Goal: Find contact information: Find contact information

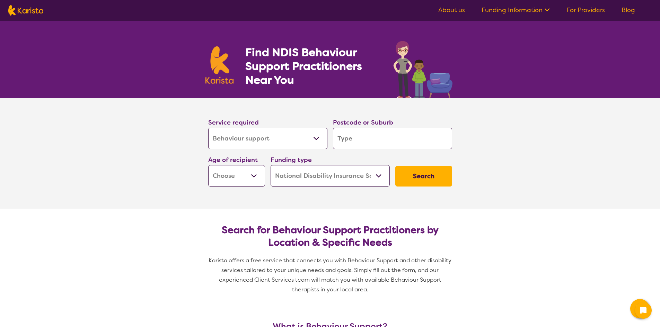
select select "Behaviour support"
select select "NDIS"
select select "Behaviour support"
select select "NDIS"
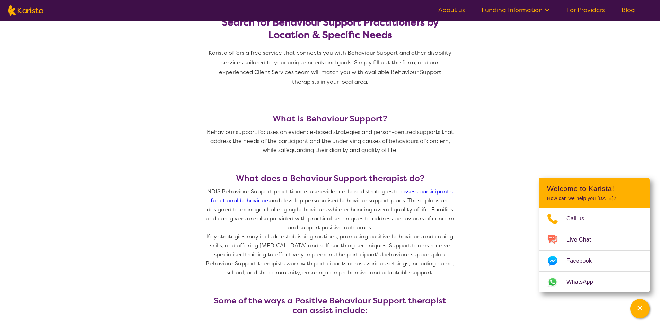
scroll to position [35, 0]
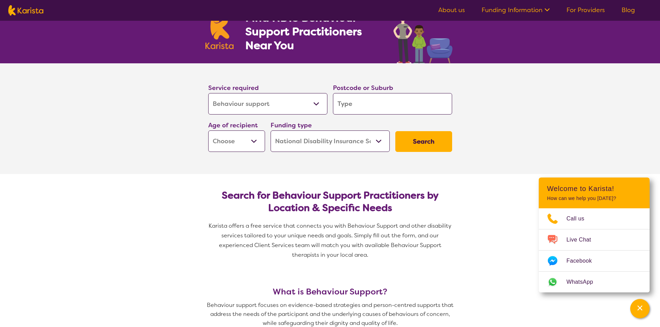
click at [346, 104] on input "search" at bounding box center [392, 103] width 119 height 21
type input "2"
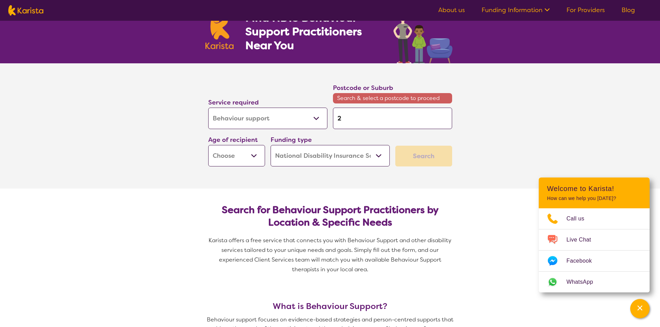
type input "24"
type input "244"
type input "2447"
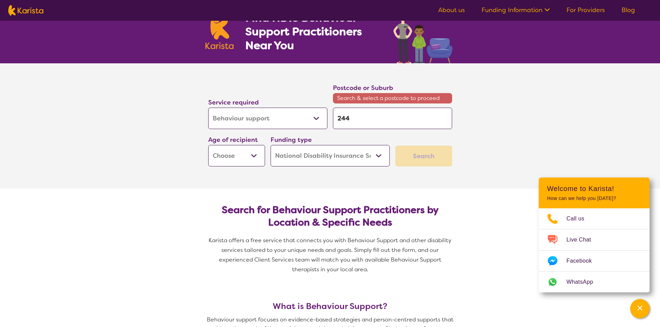
type input "2447"
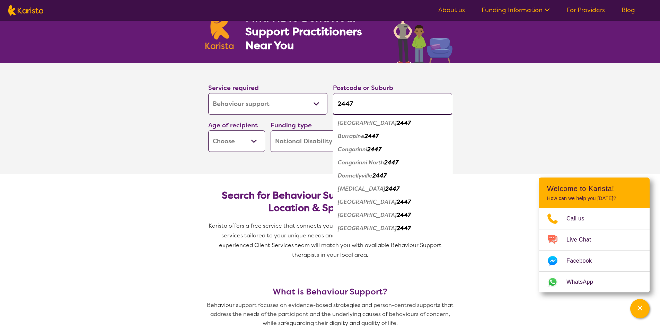
type input "2447"
click at [362, 202] on em "[GEOGRAPHIC_DATA]" at bounding box center [367, 201] width 59 height 7
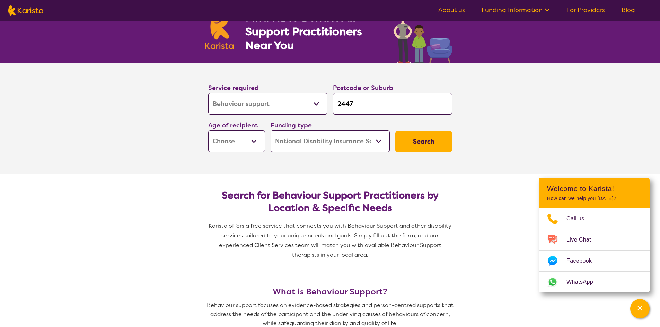
click at [256, 143] on select "Early Childhood - 0 to 9 Child - 10 to 11 Adolescent - 12 to 17 Adult - 18 to 6…" at bounding box center [236, 141] width 57 height 21
select select "EC"
click at [208, 131] on select "Early Childhood - 0 to 9 Child - 10 to 11 Adolescent - 12 to 17 Adult - 18 to 6…" at bounding box center [236, 141] width 57 height 21
select select "EC"
click at [426, 142] on button "Search" at bounding box center [423, 141] width 57 height 21
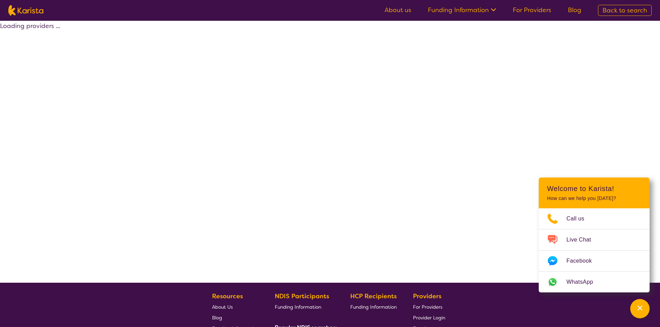
select select "by_score"
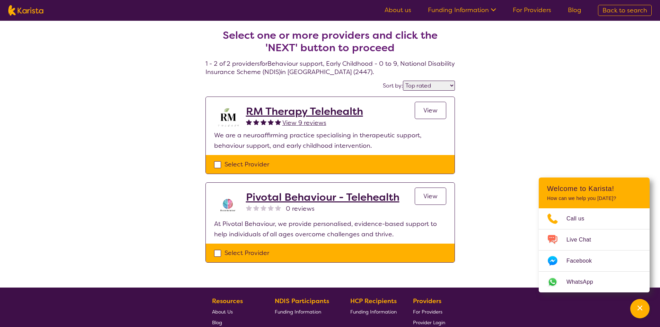
click at [302, 113] on h2 "RM Therapy Telehealth" at bounding box center [304, 111] width 117 height 12
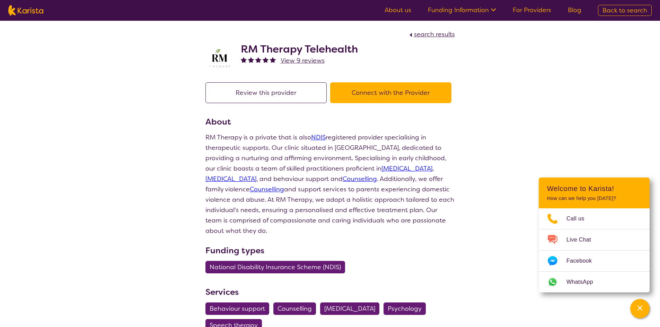
click at [263, 47] on h2 "RM Therapy Telehealth" at bounding box center [299, 49] width 117 height 12
click at [258, 51] on h2 "RM Therapy Telehealth" at bounding box center [299, 49] width 117 height 12
click at [224, 61] on img at bounding box center [219, 58] width 28 height 25
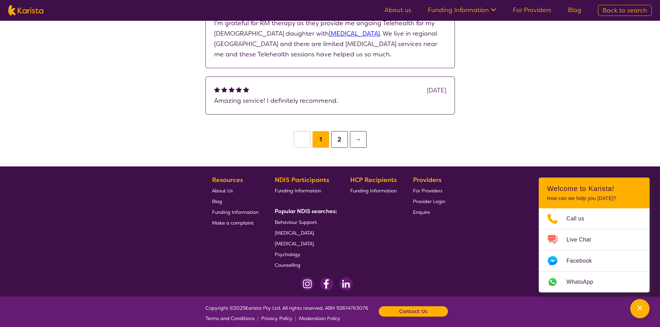
scroll to position [594, 0]
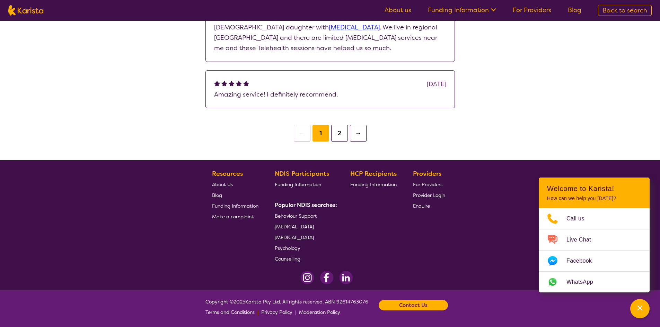
click at [343, 129] on button "2" at bounding box center [339, 133] width 17 height 17
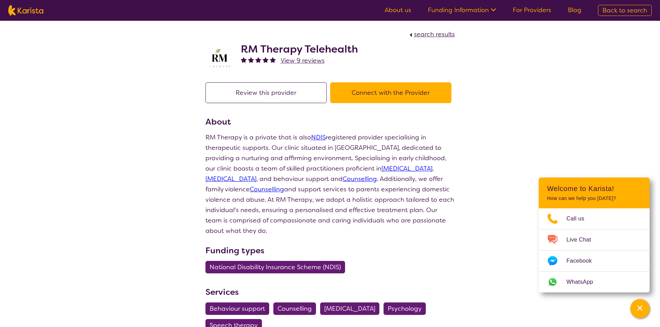
click at [365, 86] on button "Connect with the Provider" at bounding box center [390, 92] width 121 height 21
